Goal: Check status: Check status

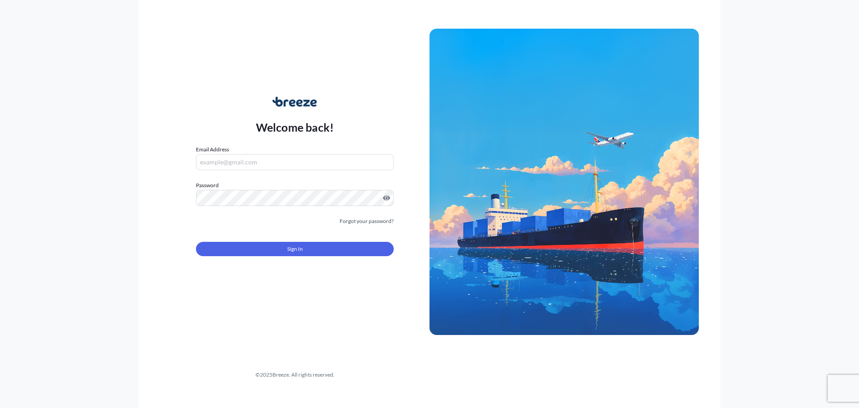
click at [261, 158] on input "Email Address" at bounding box center [295, 162] width 198 height 16
paste input "[PERSON_NAME][EMAIL_ADDRESS][PERSON_NAME][DOMAIN_NAME]"
type input "[PERSON_NAME][EMAIL_ADDRESS][PERSON_NAME][DOMAIN_NAME]"
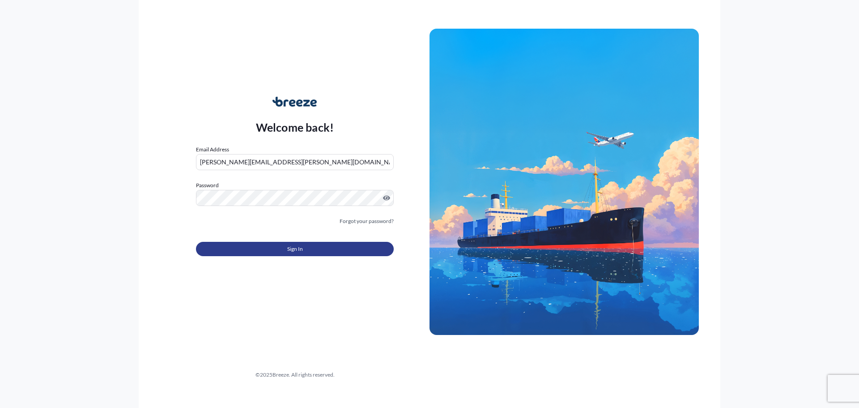
click at [305, 245] on button "Sign In" at bounding box center [295, 249] width 198 height 14
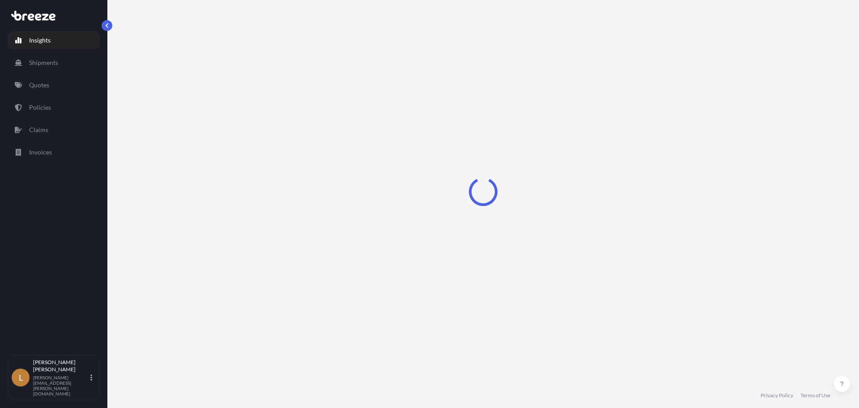
select select "2025"
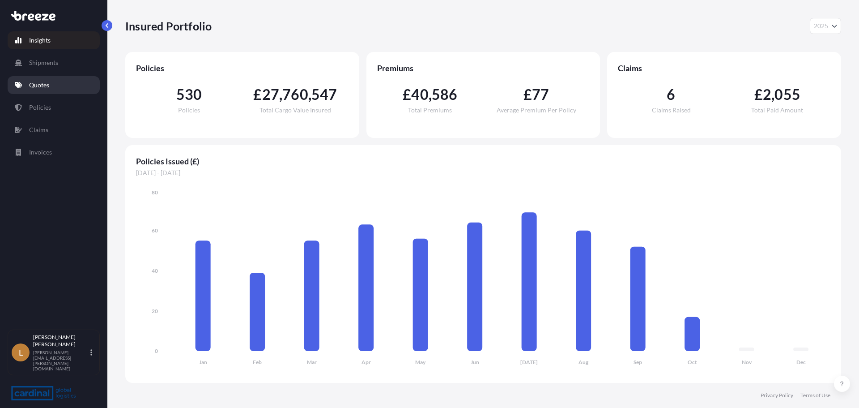
click at [51, 88] on link "Quotes" at bounding box center [54, 85] width 92 height 18
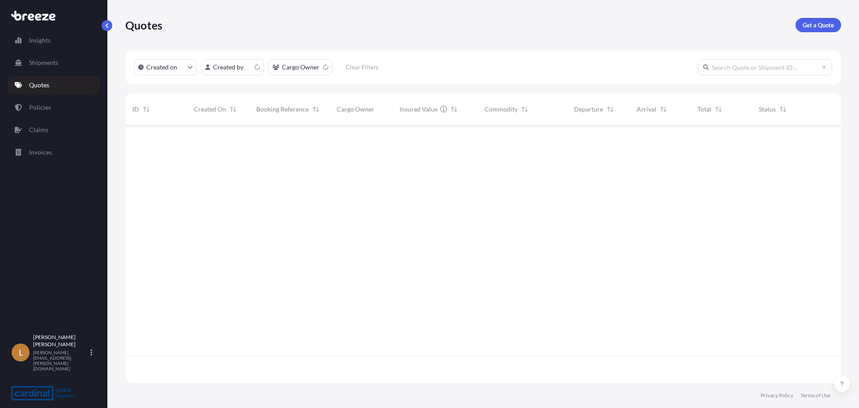
scroll to position [255, 709]
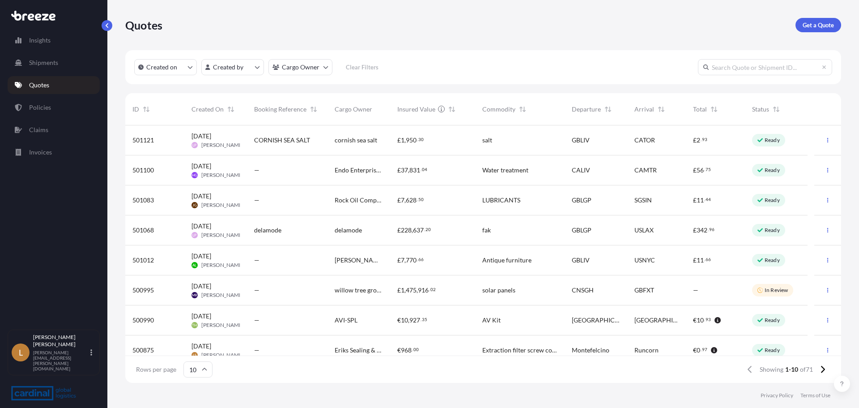
click at [736, 69] on input "text" at bounding box center [765, 67] width 134 height 16
paste input "BRZ490060"
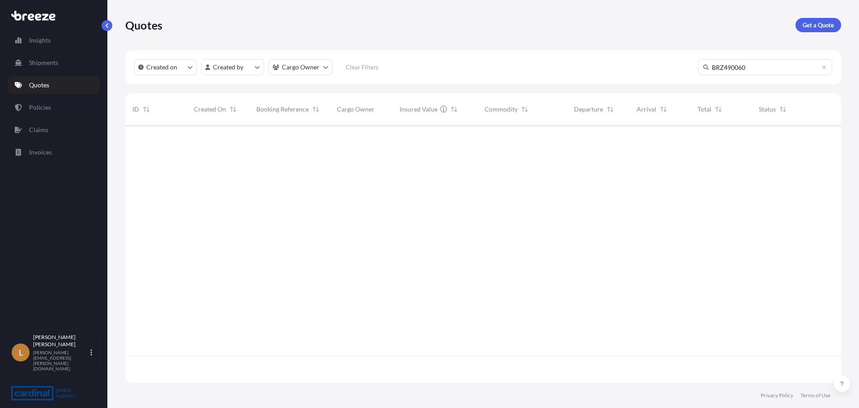
scroll to position [283, 709]
drag, startPoint x: 764, startPoint y: 68, endPoint x: 681, endPoint y: 68, distance: 83.6
click at [681, 68] on div "Created on Created by Cargo Owner Clear Filters BRZ490060" at bounding box center [483, 67] width 716 height 34
paste input "258"
type input "BRZ490258"
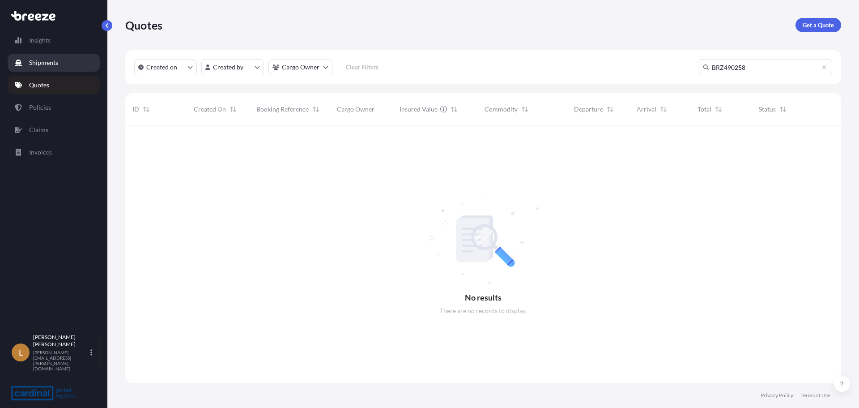
click at [51, 59] on p "Shipments" at bounding box center [43, 62] width 29 height 9
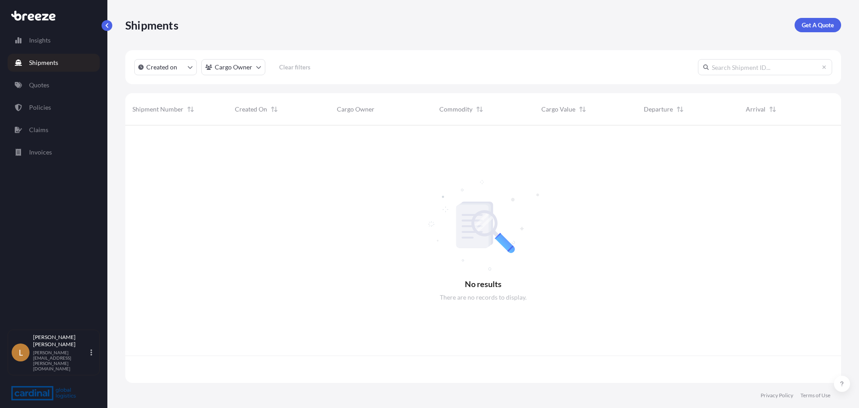
scroll to position [255, 709]
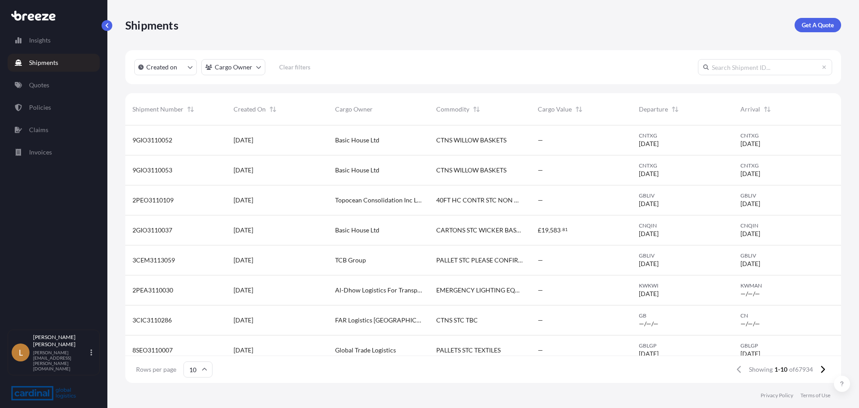
click at [746, 72] on input "text" at bounding box center [765, 67] width 134 height 16
paste input "BRZ490258"
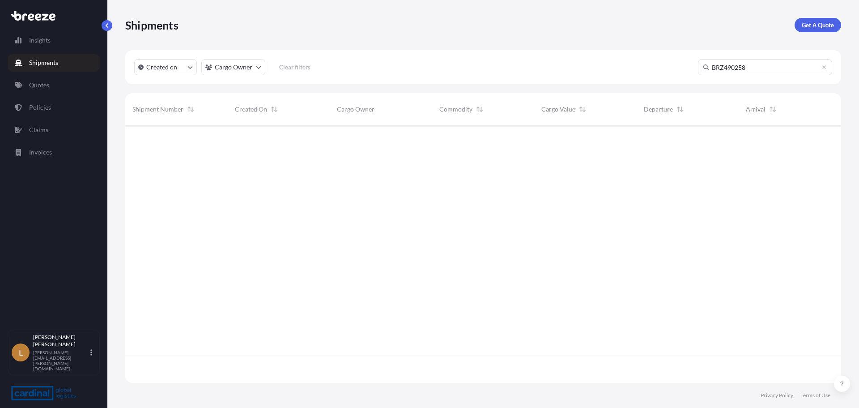
scroll to position [283, 709]
drag, startPoint x: 760, startPoint y: 71, endPoint x: 700, endPoint y: 79, distance: 60.5
click at [700, 79] on div "Created on Cargo Owner Clear filters BRZ490258" at bounding box center [483, 67] width 716 height 34
paste input "1171"
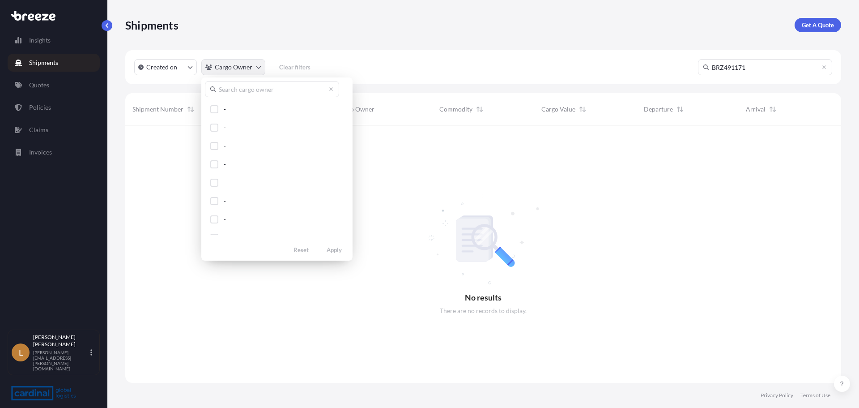
click at [259, 68] on html "Insights Shipments Quotes Policies Claims Invoices L [PERSON_NAME] [PERSON_NAME…" at bounding box center [429, 204] width 859 height 408
drag, startPoint x: 751, startPoint y: 66, endPoint x: 690, endPoint y: 72, distance: 60.7
click at [690, 72] on div "Created on Cargo Owner Clear filters BRZ491171" at bounding box center [483, 67] width 716 height 34
paste input "017"
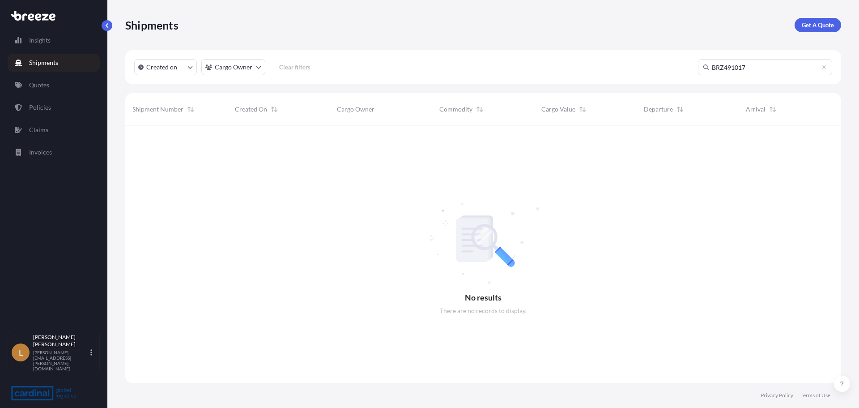
drag, startPoint x: 759, startPoint y: 68, endPoint x: 690, endPoint y: 65, distance: 69.0
click at [690, 65] on div "Created on Cargo Owner Clear filters BRZ491017" at bounding box center [483, 67] width 716 height 34
paste input "3683"
drag, startPoint x: 753, startPoint y: 67, endPoint x: 690, endPoint y: 63, distance: 63.2
click at [690, 63] on div "Created on Cargo Owner Clear filters BRZ493683" at bounding box center [483, 67] width 716 height 34
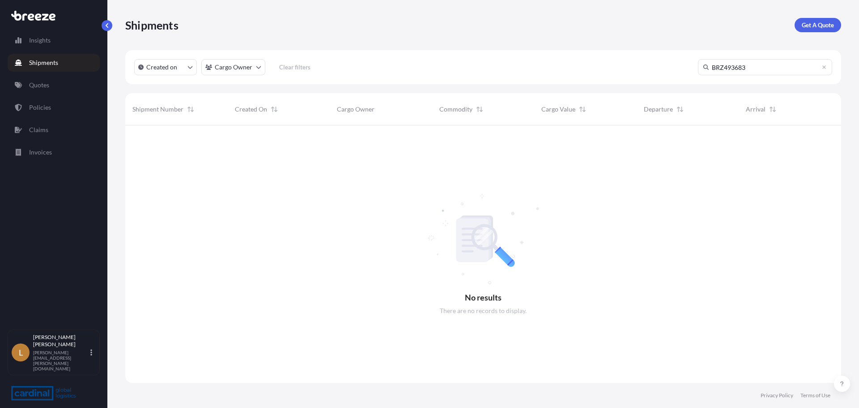
paste input "4187"
drag, startPoint x: 723, startPoint y: 67, endPoint x: 709, endPoint y: 63, distance: 14.9
click at [709, 63] on input "BRZ494187" at bounding box center [765, 67] width 134 height 16
drag, startPoint x: 742, startPoint y: 67, endPoint x: 694, endPoint y: 64, distance: 48.0
click at [694, 64] on div "Created on Cargo Owner Clear filters 494187" at bounding box center [483, 67] width 716 height 34
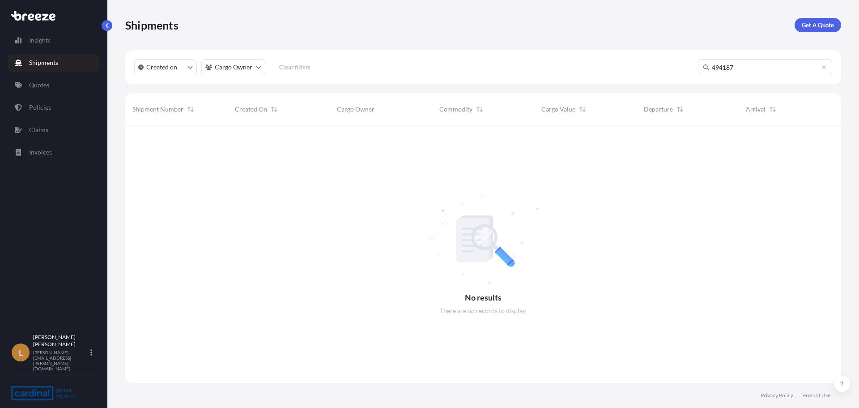
paste input "2CFE5070044"
click at [746, 68] on input "2CFE5070044" at bounding box center [765, 67] width 134 height 16
drag, startPoint x: 768, startPoint y: 67, endPoint x: 696, endPoint y: 60, distance: 72.3
click at [696, 60] on div "Created on Cargo Owner Clear filters 2CFE5070044" at bounding box center [483, 67] width 716 height 34
paste input "BRZ494599"
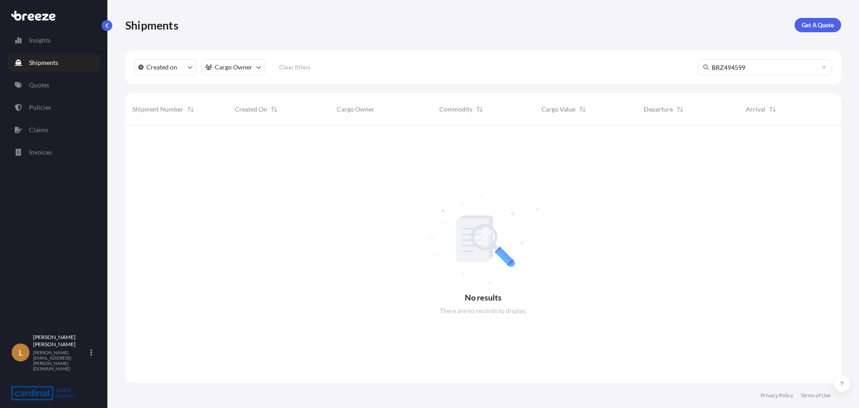
type input "BRZ494599"
click at [36, 85] on p "Quotes" at bounding box center [39, 85] width 20 height 9
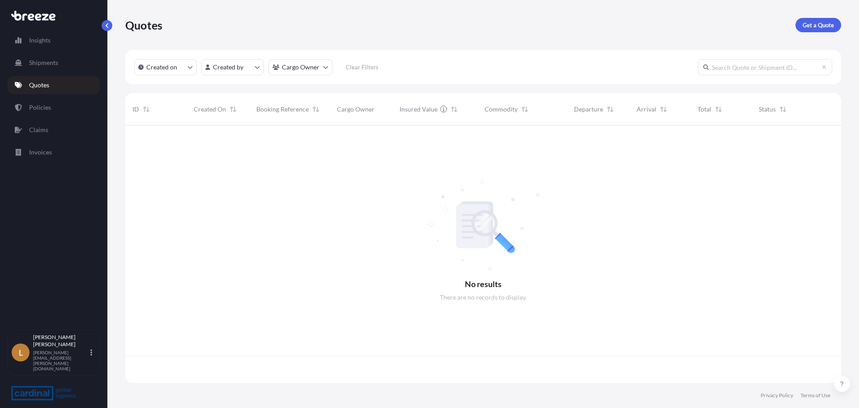
scroll to position [255, 709]
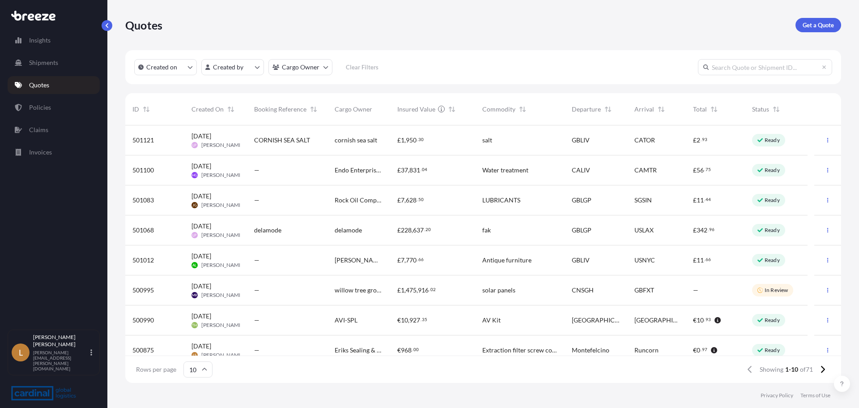
click at [723, 68] on input "text" at bounding box center [765, 67] width 134 height 16
paste input "BRZ496238"
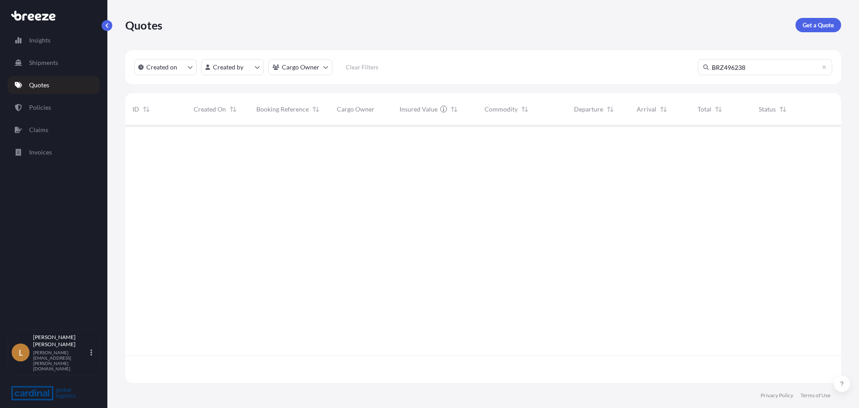
scroll to position [283, 709]
click at [723, 67] on input "BRZ496238" at bounding box center [765, 67] width 134 height 16
type input "496238"
click at [824, 67] on icon at bounding box center [824, 67] width 4 height 4
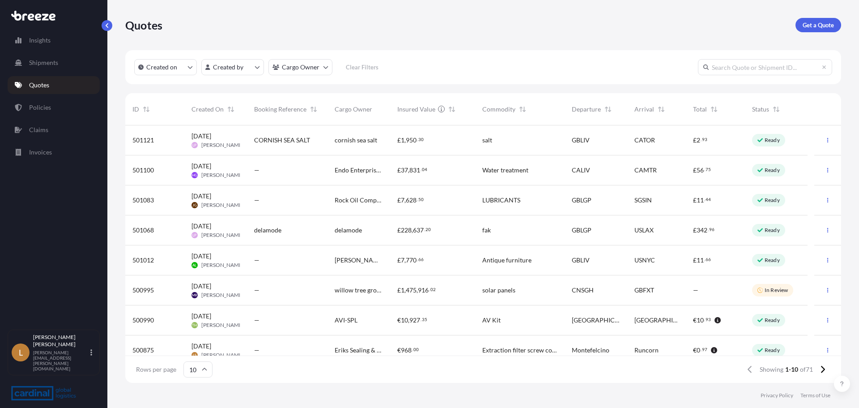
scroll to position [70, 0]
